Goal: Task Accomplishment & Management: Manage account settings

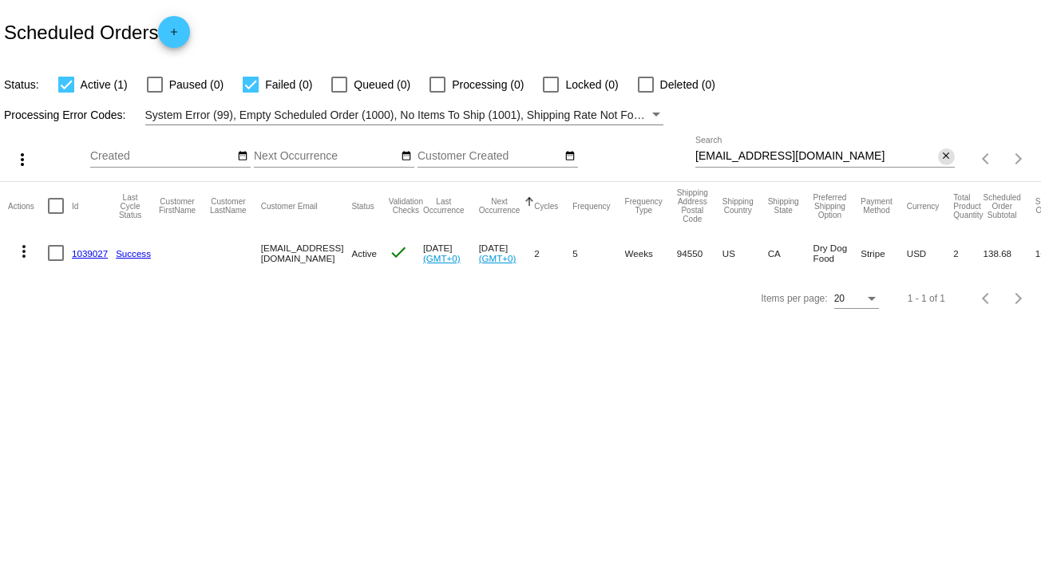
click at [944, 159] on mat-icon "close" at bounding box center [945, 156] width 11 height 13
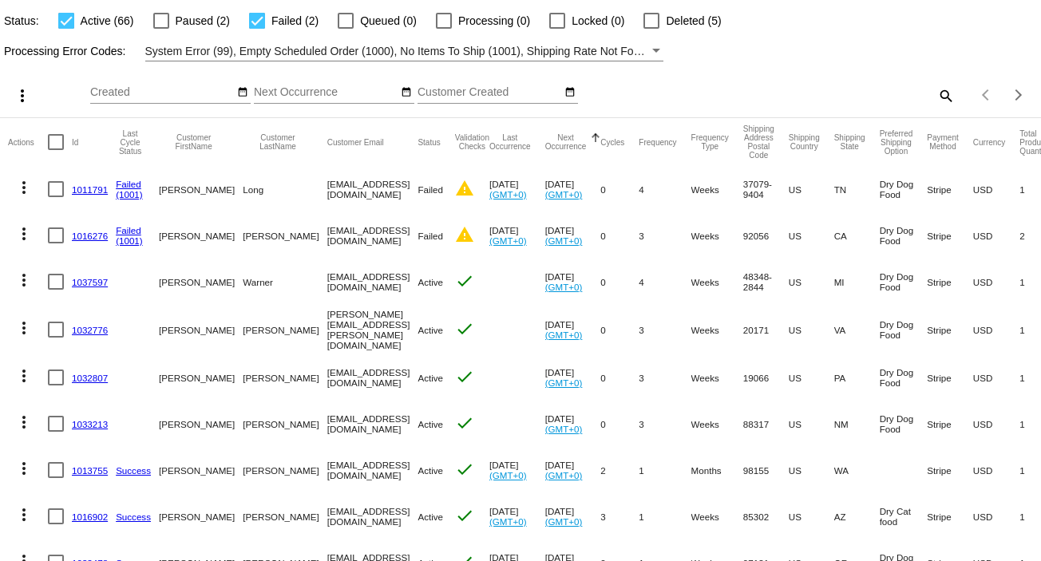
scroll to position [106, 0]
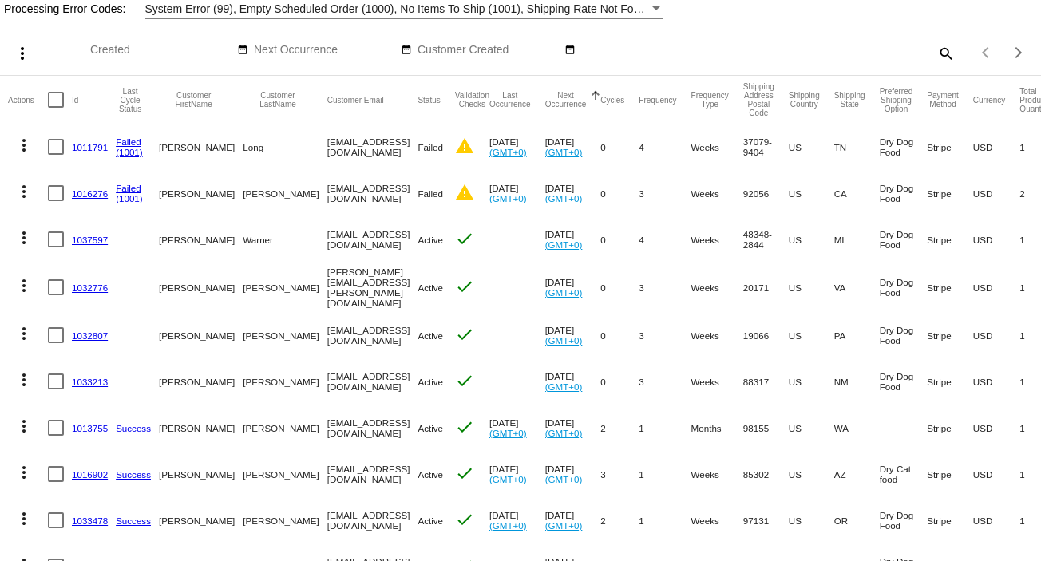
click at [82, 147] on link "1011791" at bounding box center [90, 147] width 36 height 10
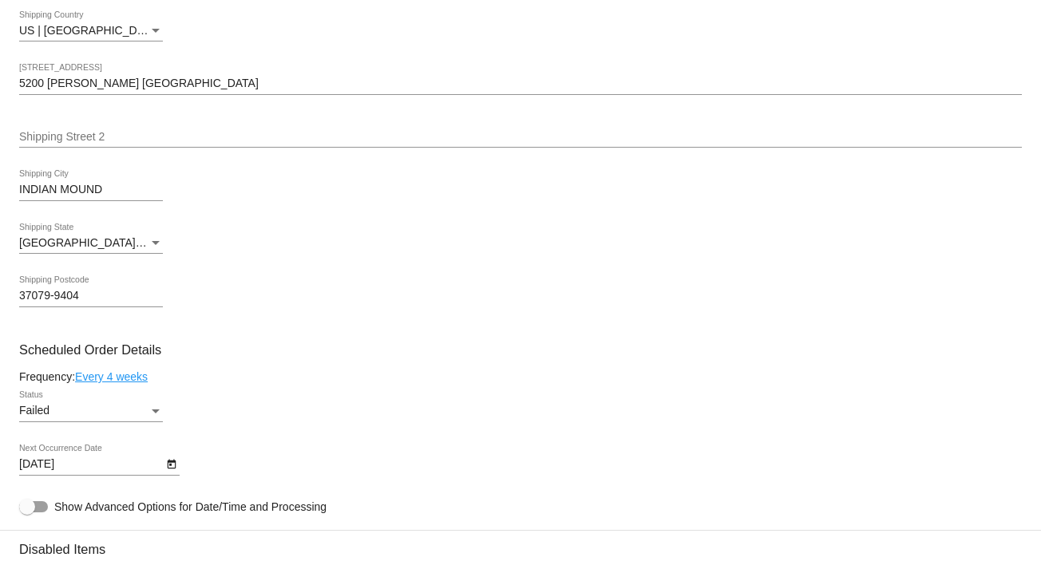
scroll to position [212, 0]
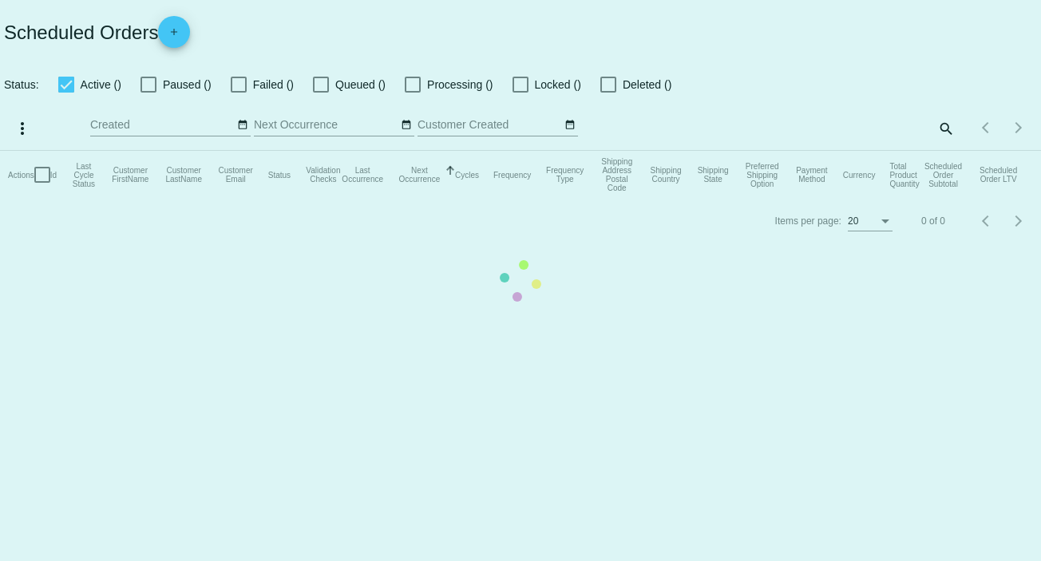
checkbox input "true"
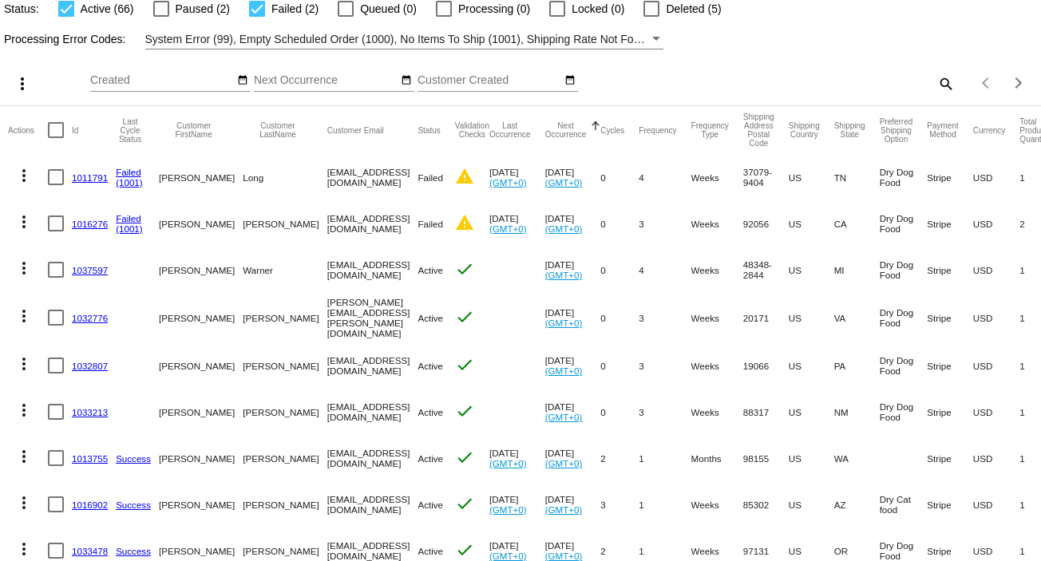
scroll to position [106, 0]
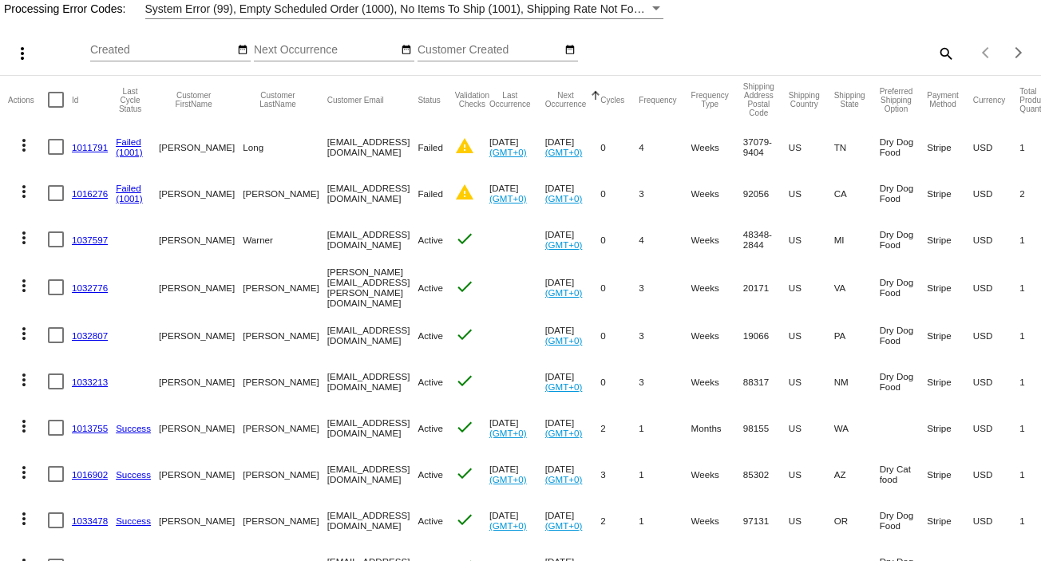
click at [81, 194] on link "1016276" at bounding box center [90, 193] width 36 height 10
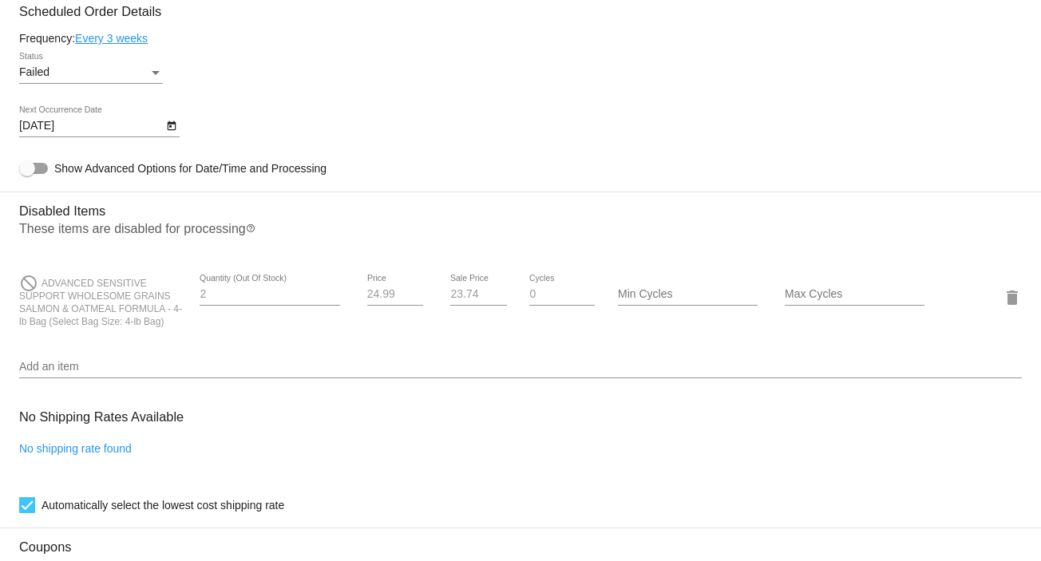
scroll to position [958, 0]
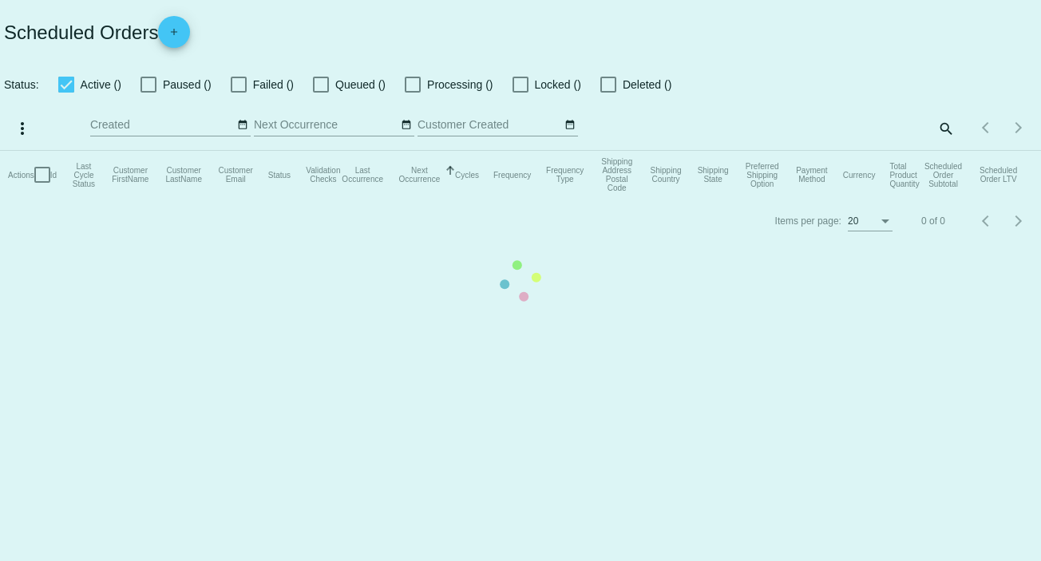
checkbox input "true"
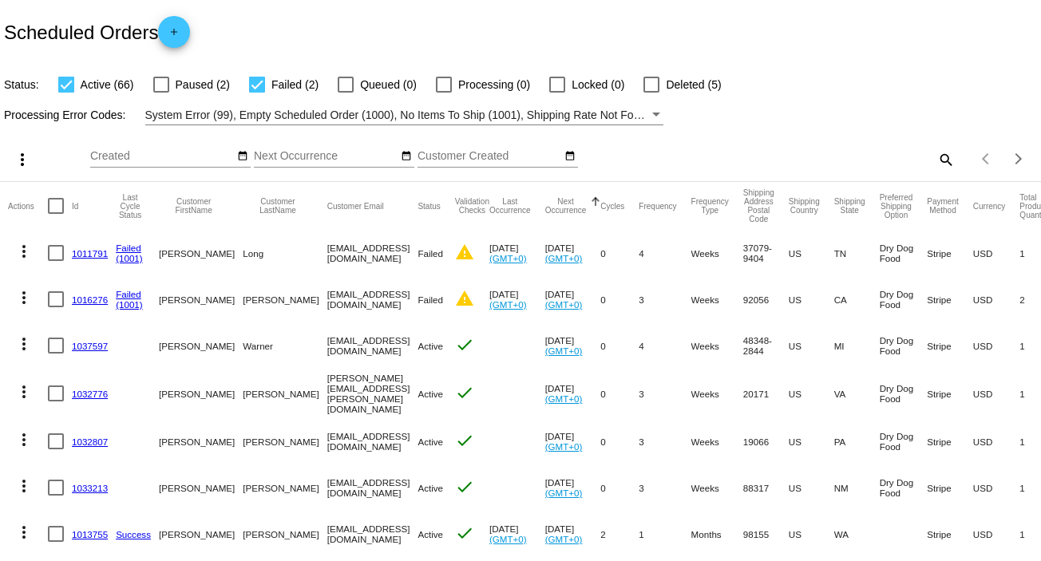
click at [97, 350] on link "1037597" at bounding box center [90, 346] width 36 height 10
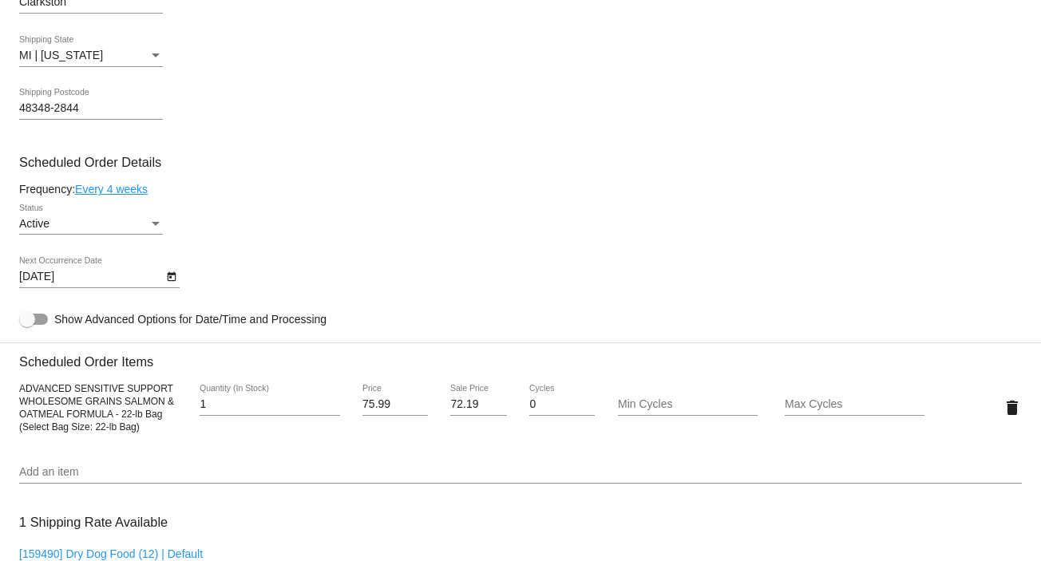
scroll to position [638, 0]
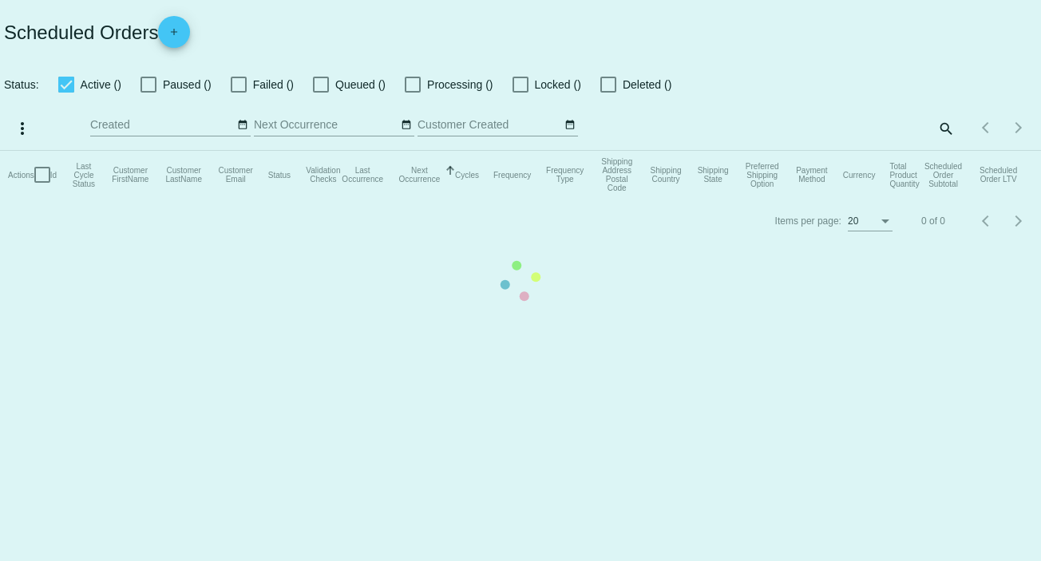
checkbox input "true"
